Goal: Browse casually: Explore the website without a specific task or goal

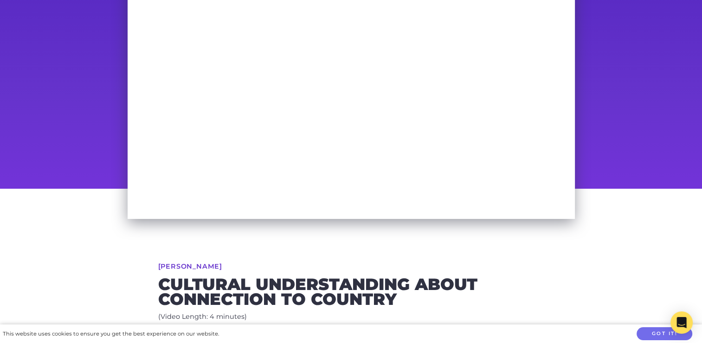
scroll to position [81, 0]
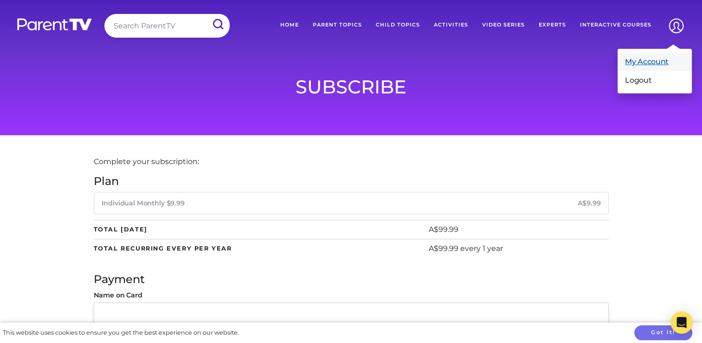
click at [659, 58] on link "My Account" at bounding box center [655, 61] width 74 height 19
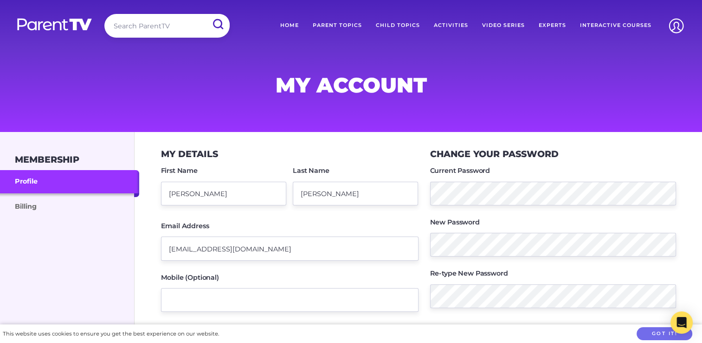
click at [332, 23] on link "Parent Topics" at bounding box center [337, 25] width 63 height 23
